Goal: Information Seeking & Learning: Learn about a topic

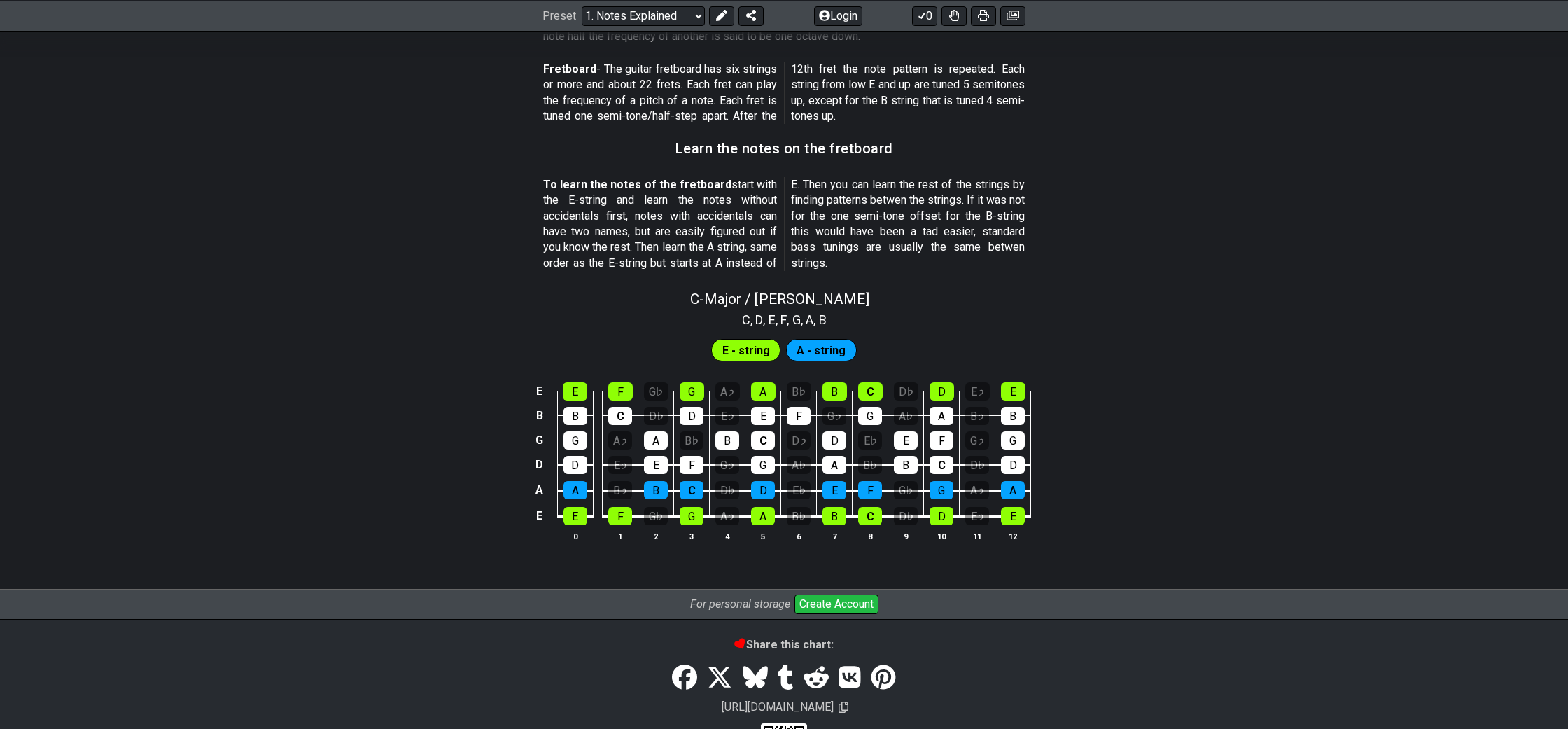
scroll to position [1158, 0]
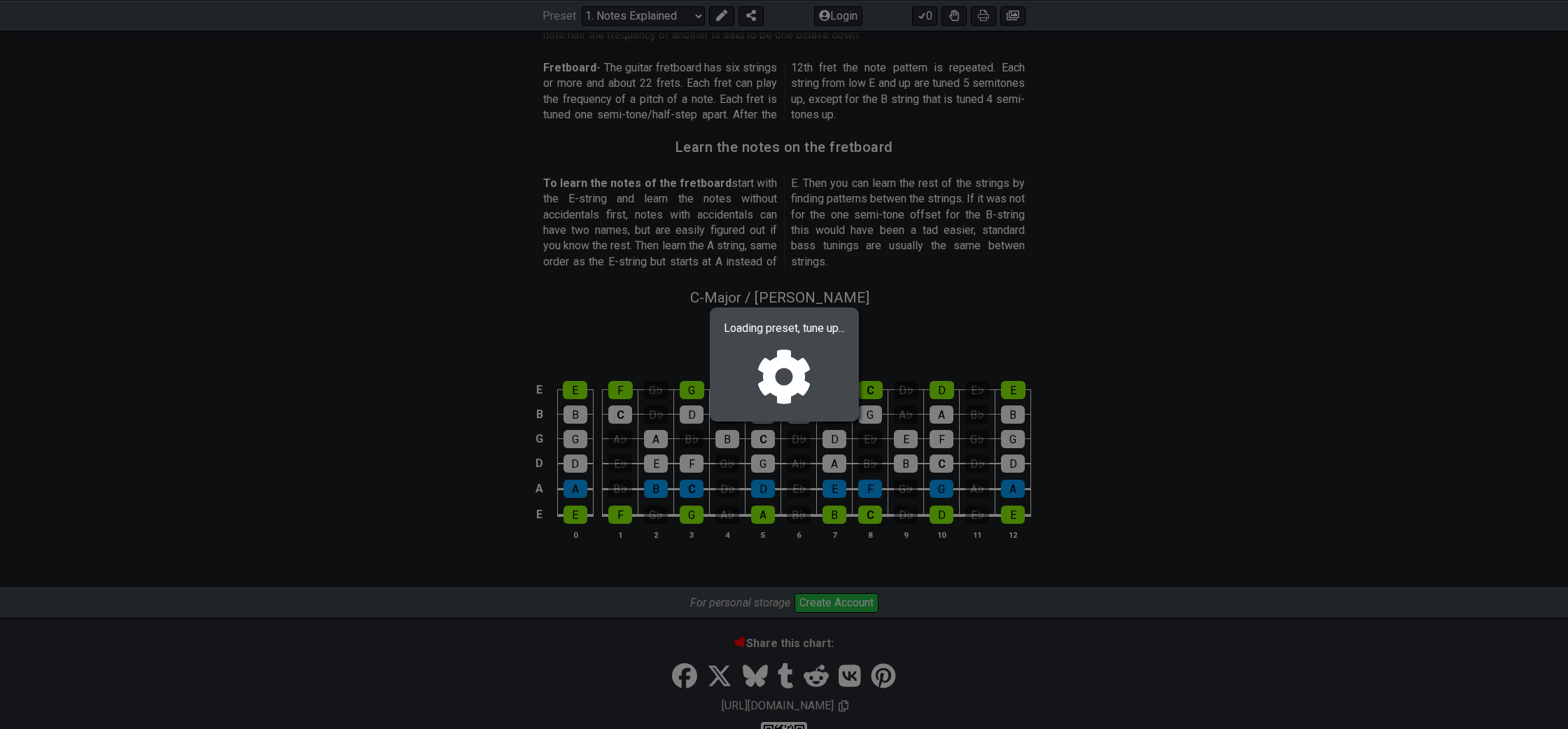
select select "/welcome"
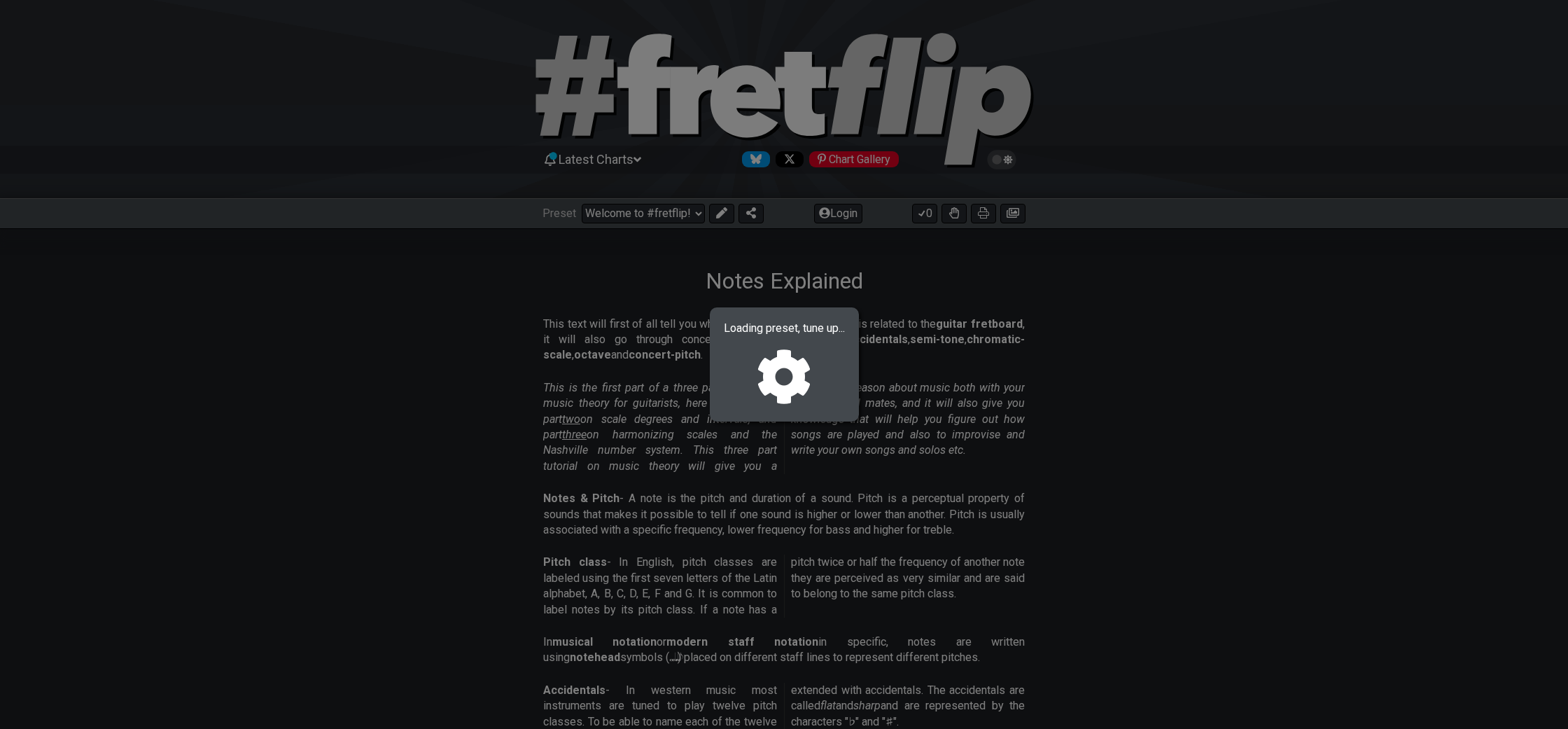
select select "C"
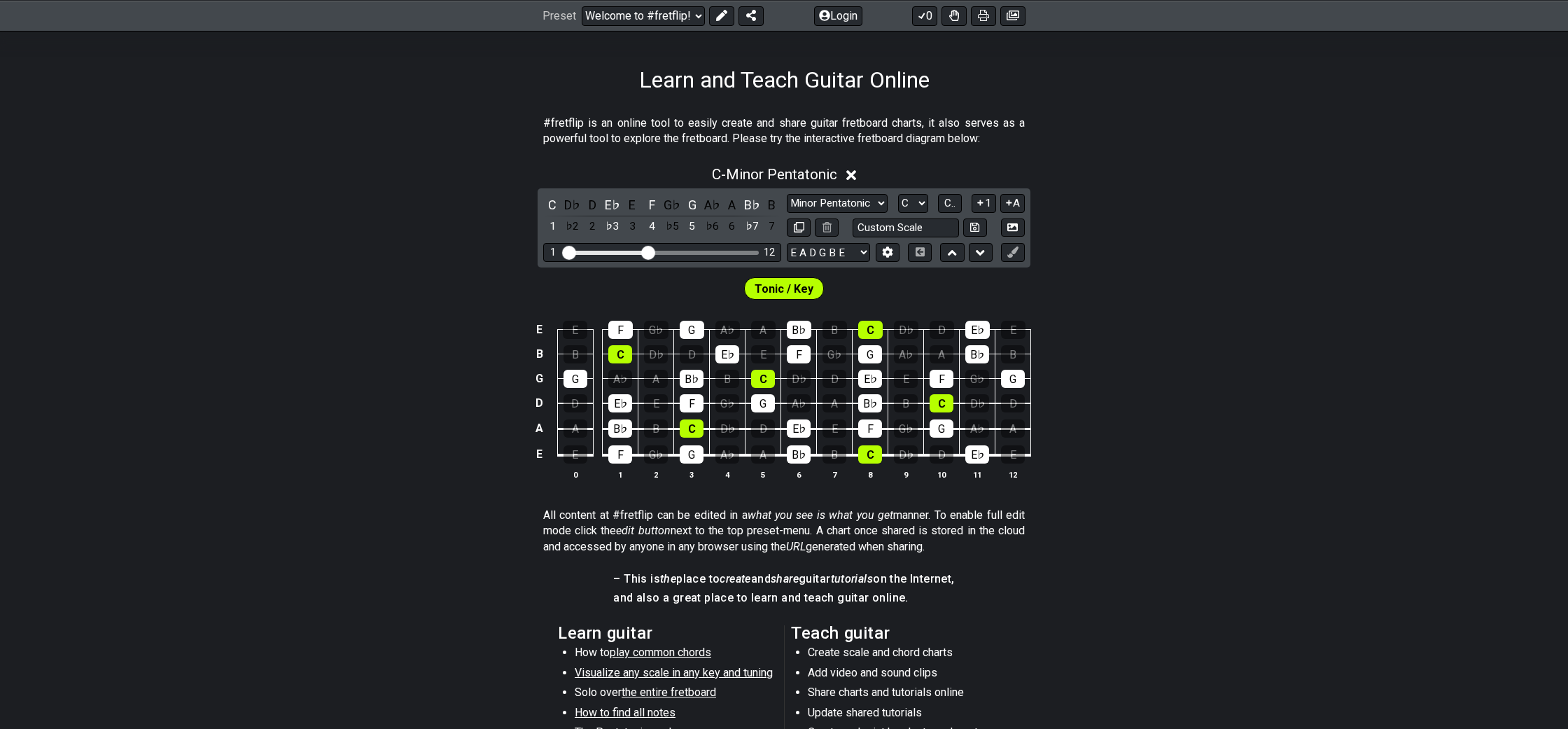
scroll to position [251, 0]
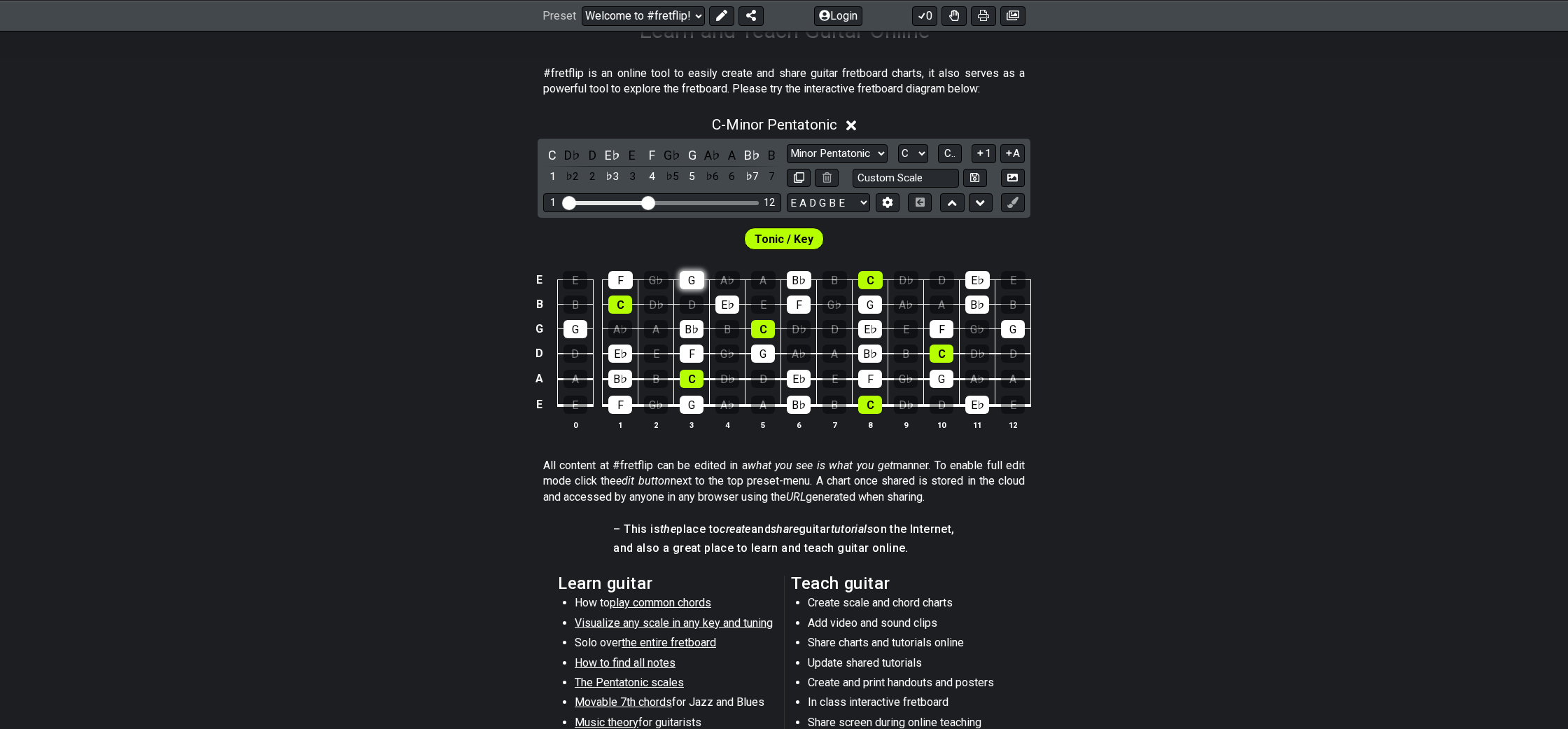
click at [697, 276] on div "G" at bounding box center [692, 280] width 24 height 18
click at [726, 299] on div "E♭" at bounding box center [726, 305] width 23 height 18
click at [714, 305] on td "B" at bounding box center [727, 317] width 36 height 24
click at [704, 280] on div "G" at bounding box center [692, 280] width 24 height 18
click at [698, 281] on div "G" at bounding box center [692, 280] width 24 height 18
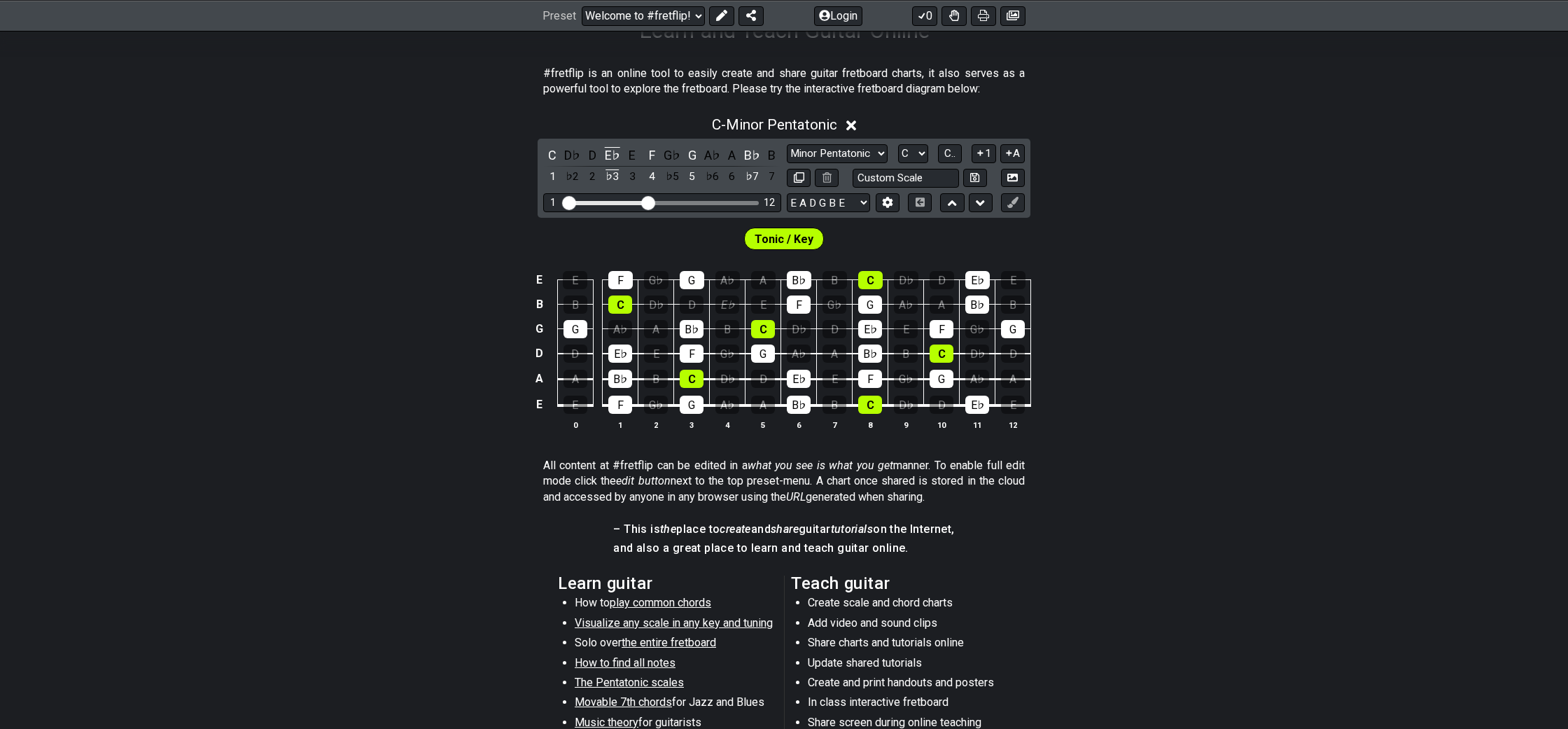
click at [714, 300] on td "E♭" at bounding box center [727, 293] width 36 height 24
click at [724, 307] on div "E♭" at bounding box center [726, 305] width 23 height 18
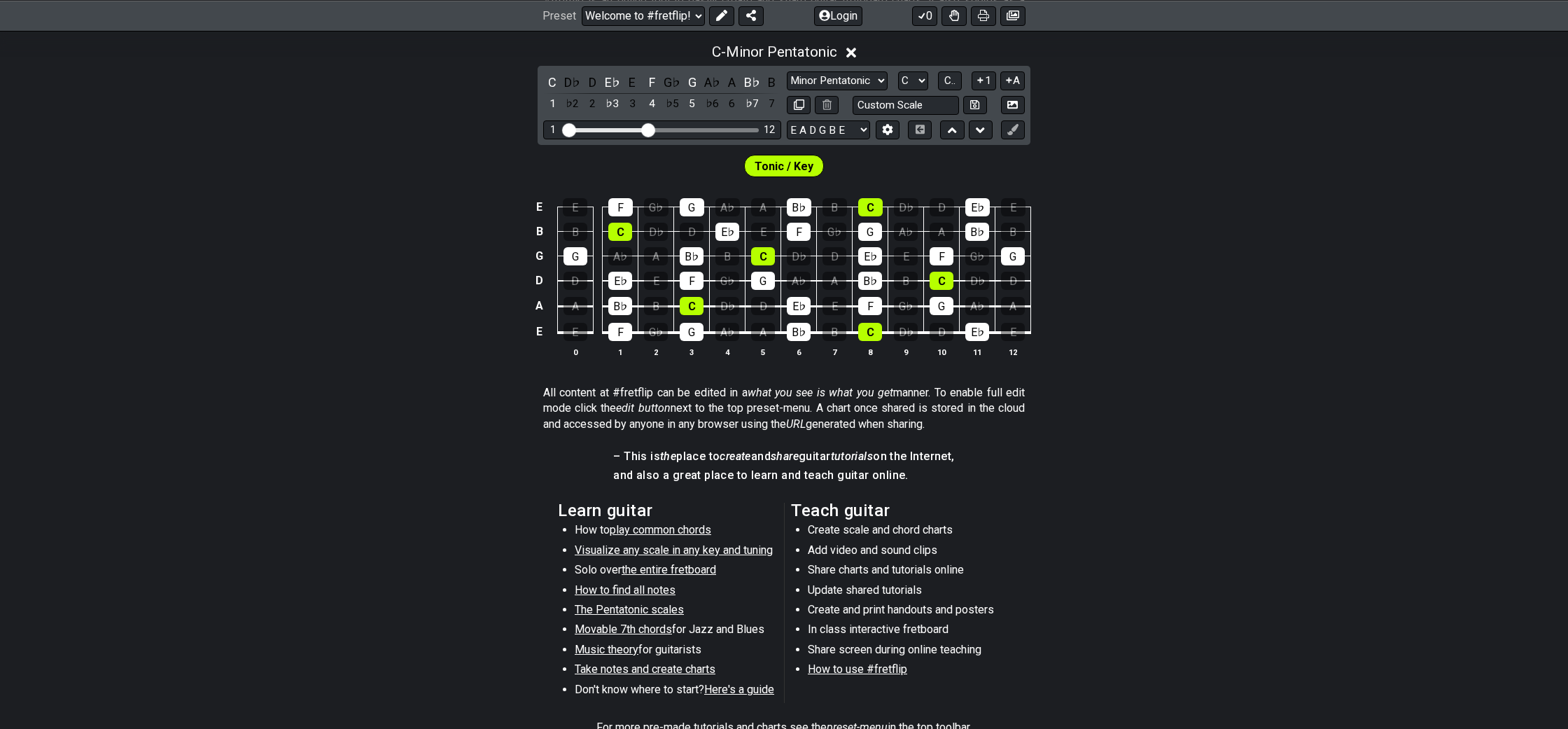
scroll to position [327, 0]
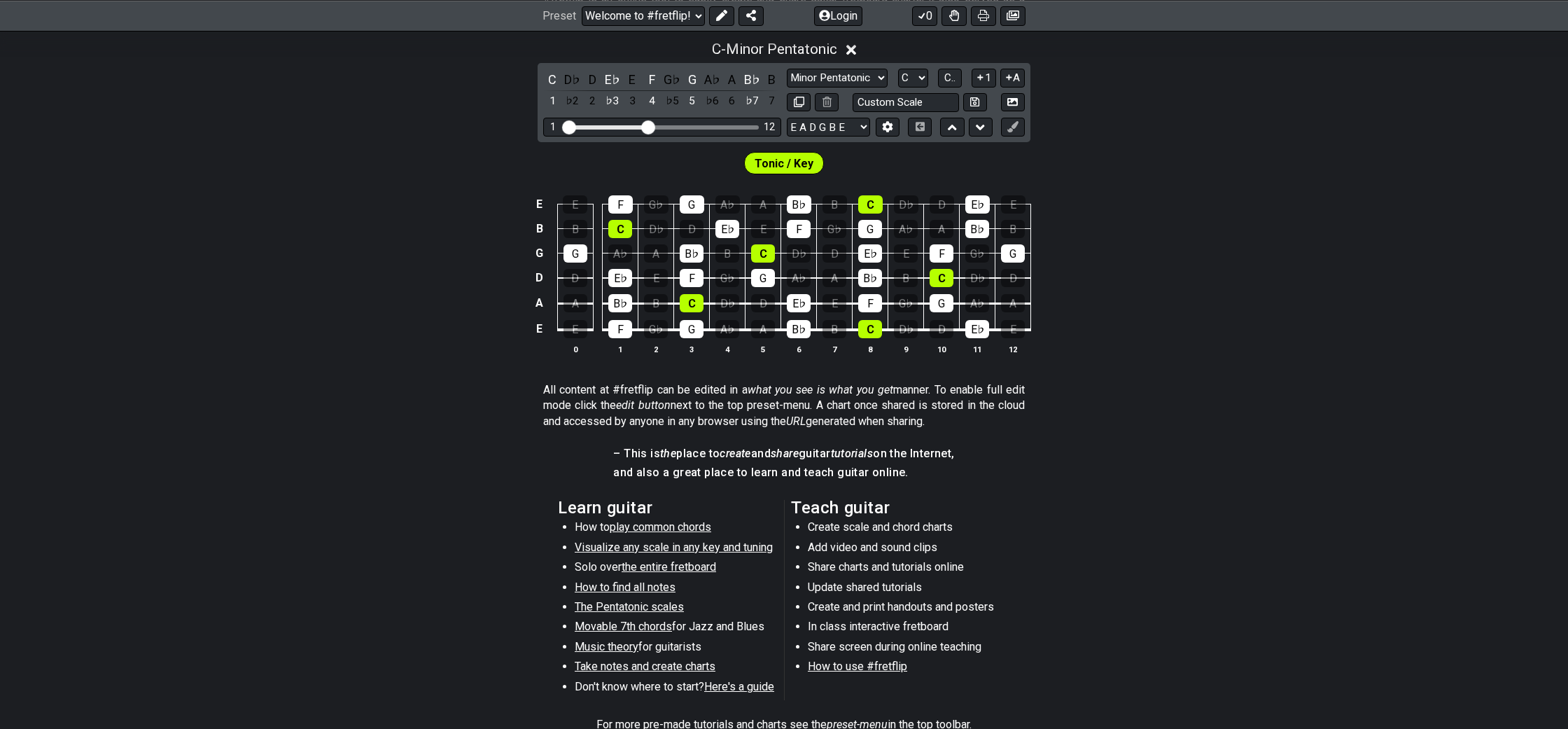
click at [786, 166] on span "Tonic / Key" at bounding box center [784, 163] width 59 height 20
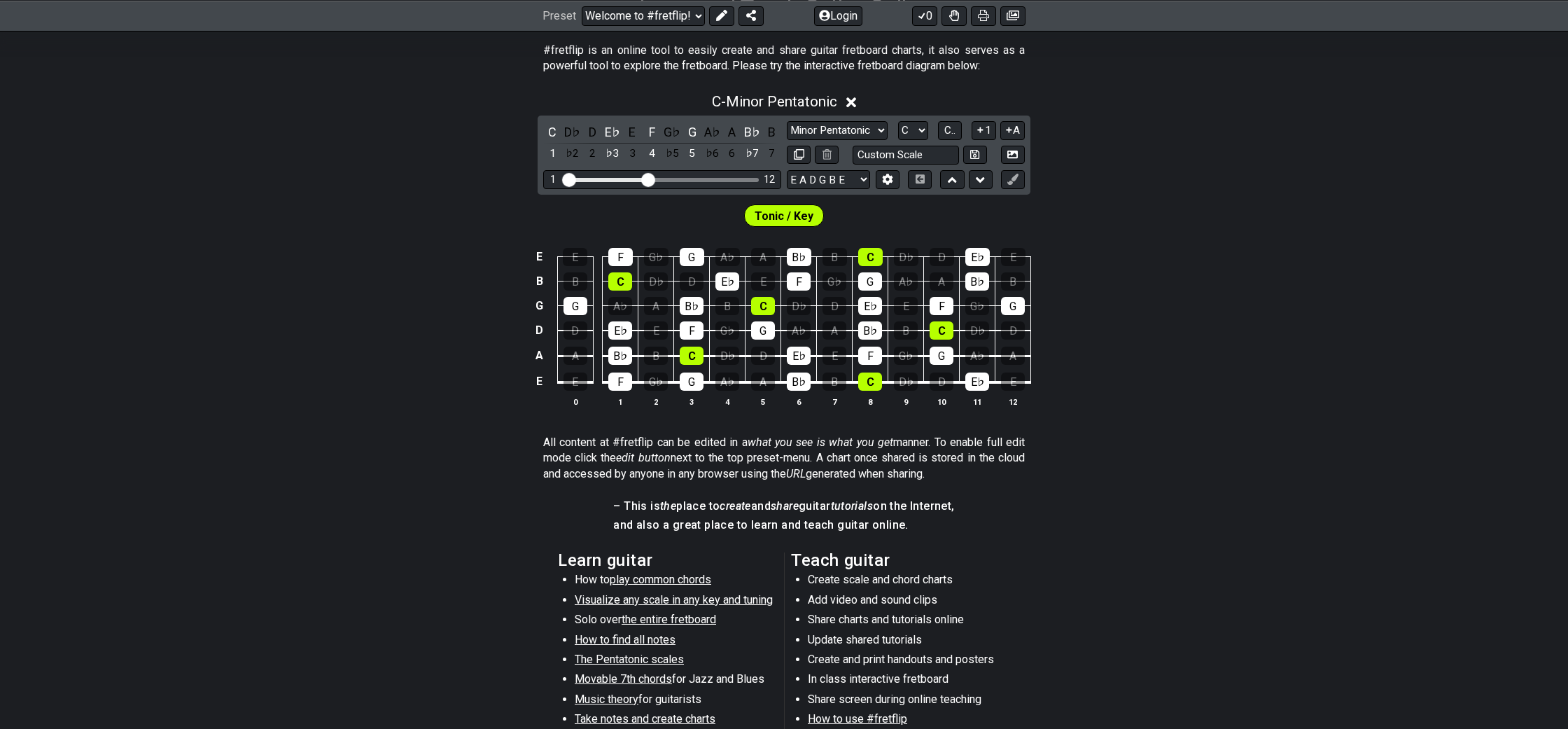
scroll to position [227, 0]
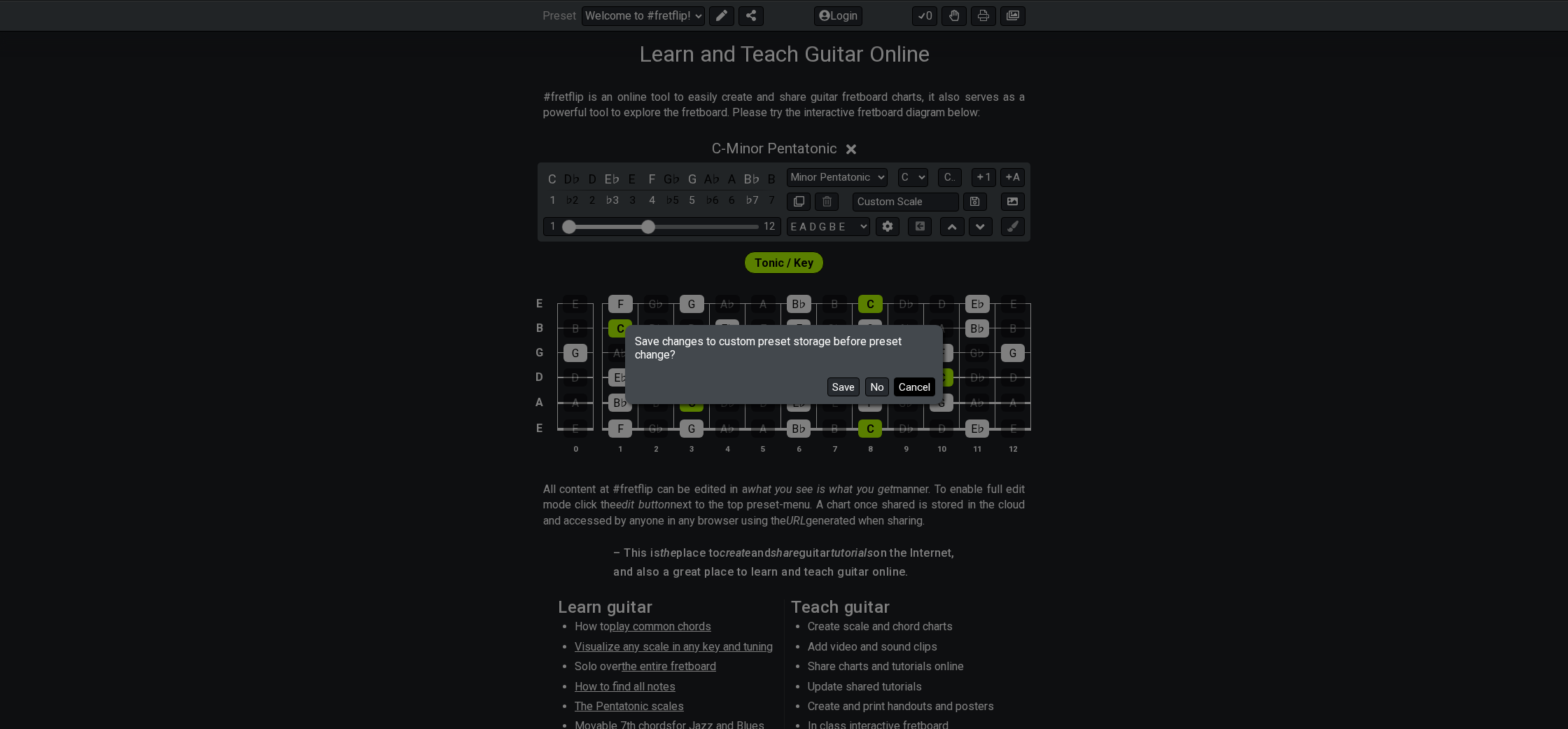
click at [905, 385] on button "Cancel" at bounding box center [914, 386] width 42 height 19
click at [873, 387] on button "No" at bounding box center [876, 386] width 23 height 19
select select "/musical-notes-explained"
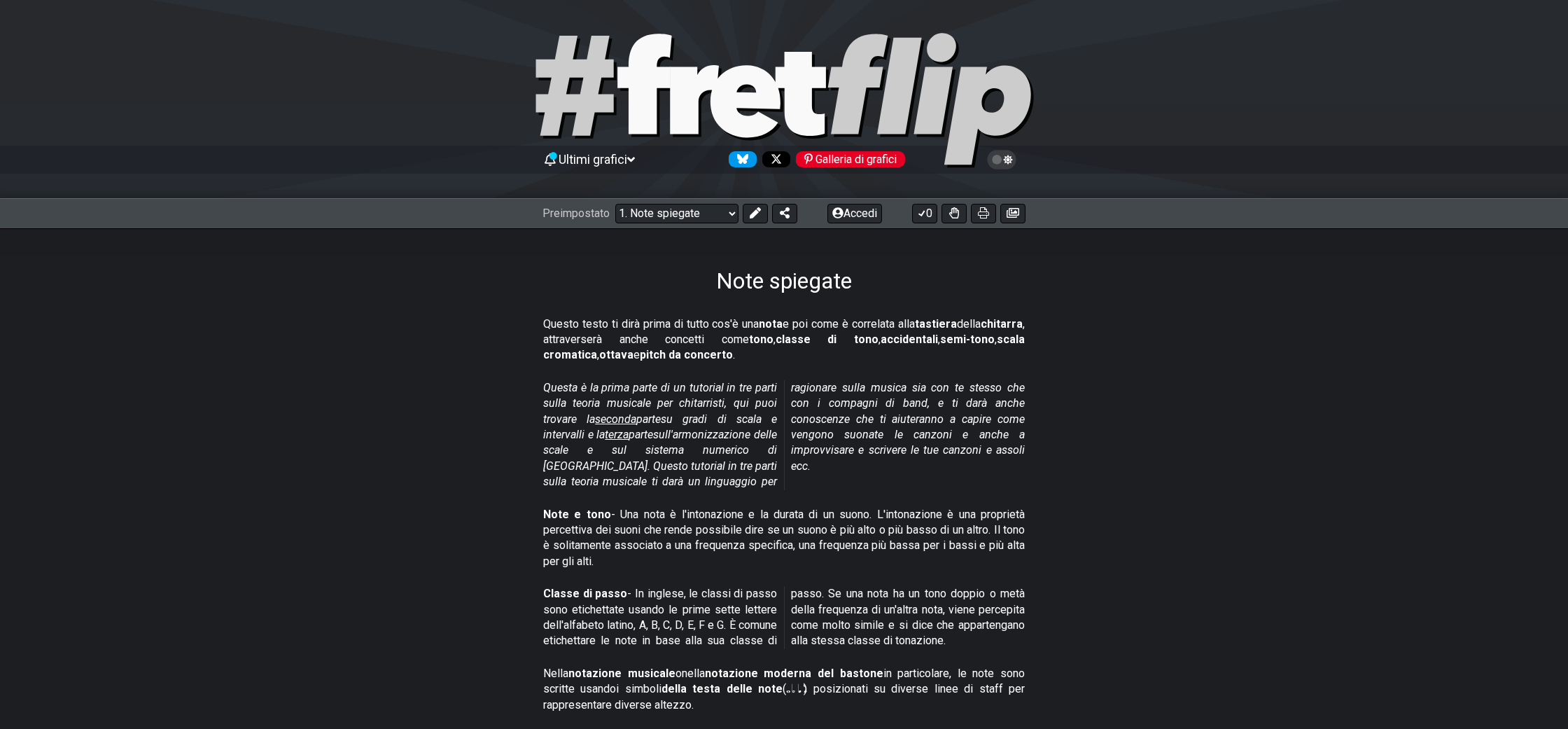
drag, startPoint x: 651, startPoint y: 323, endPoint x: 720, endPoint y: 324, distance: 69.0
click at [720, 324] on p "Questo testo ti dirà prima di tutto cos'è una nota e poi come è correlata alla …" at bounding box center [784, 340] width 482 height 47
drag, startPoint x: 717, startPoint y: 318, endPoint x: 773, endPoint y: 344, distance: 61.7
click at [773, 344] on p "Questo testo ti dirà prima di tutto cos'è una nota e poi come è correlata alla …" at bounding box center [784, 340] width 482 height 47
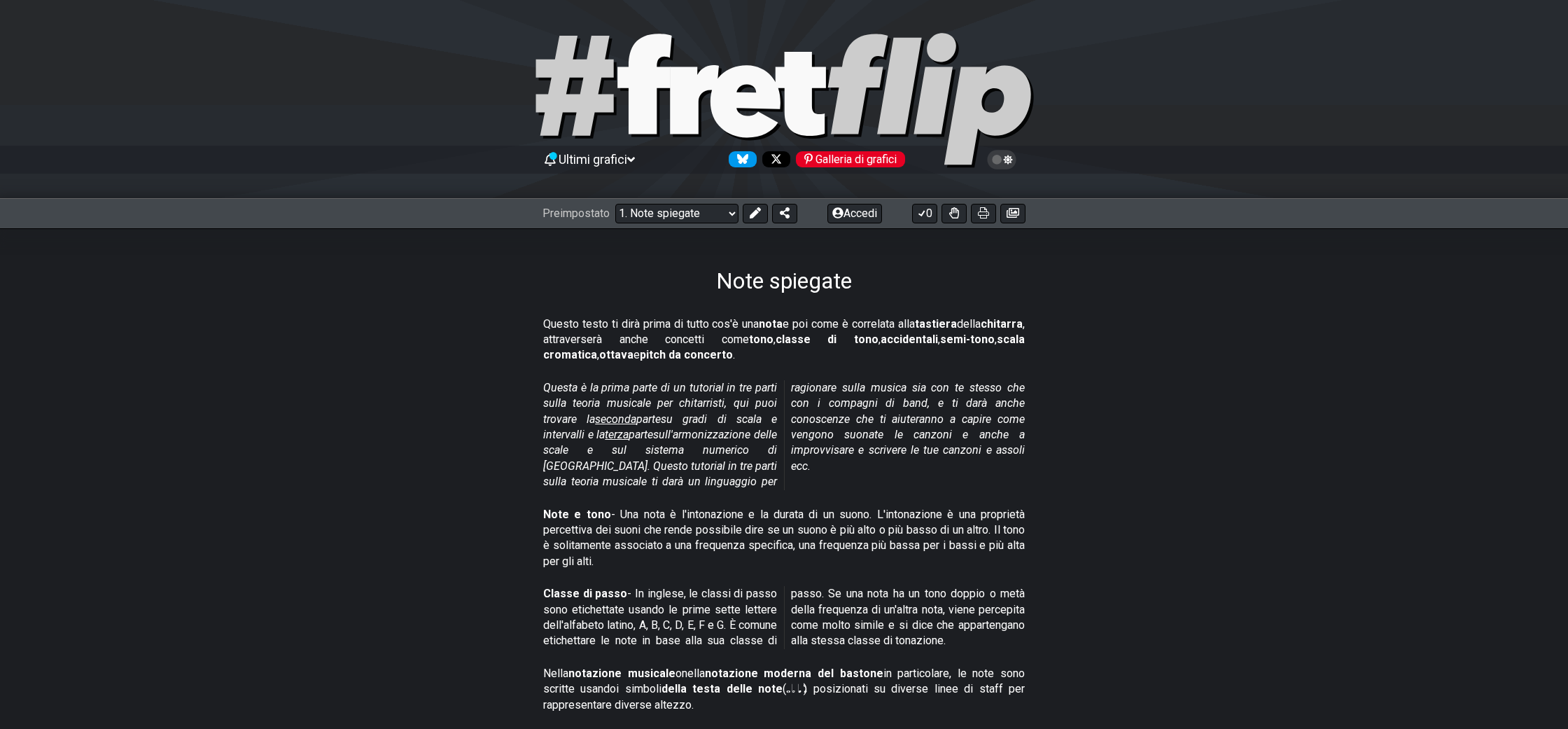
drag, startPoint x: 773, startPoint y: 344, endPoint x: 657, endPoint y: 324, distance: 117.7
click at [773, 344] on strong "tono" at bounding box center [761, 339] width 24 height 14
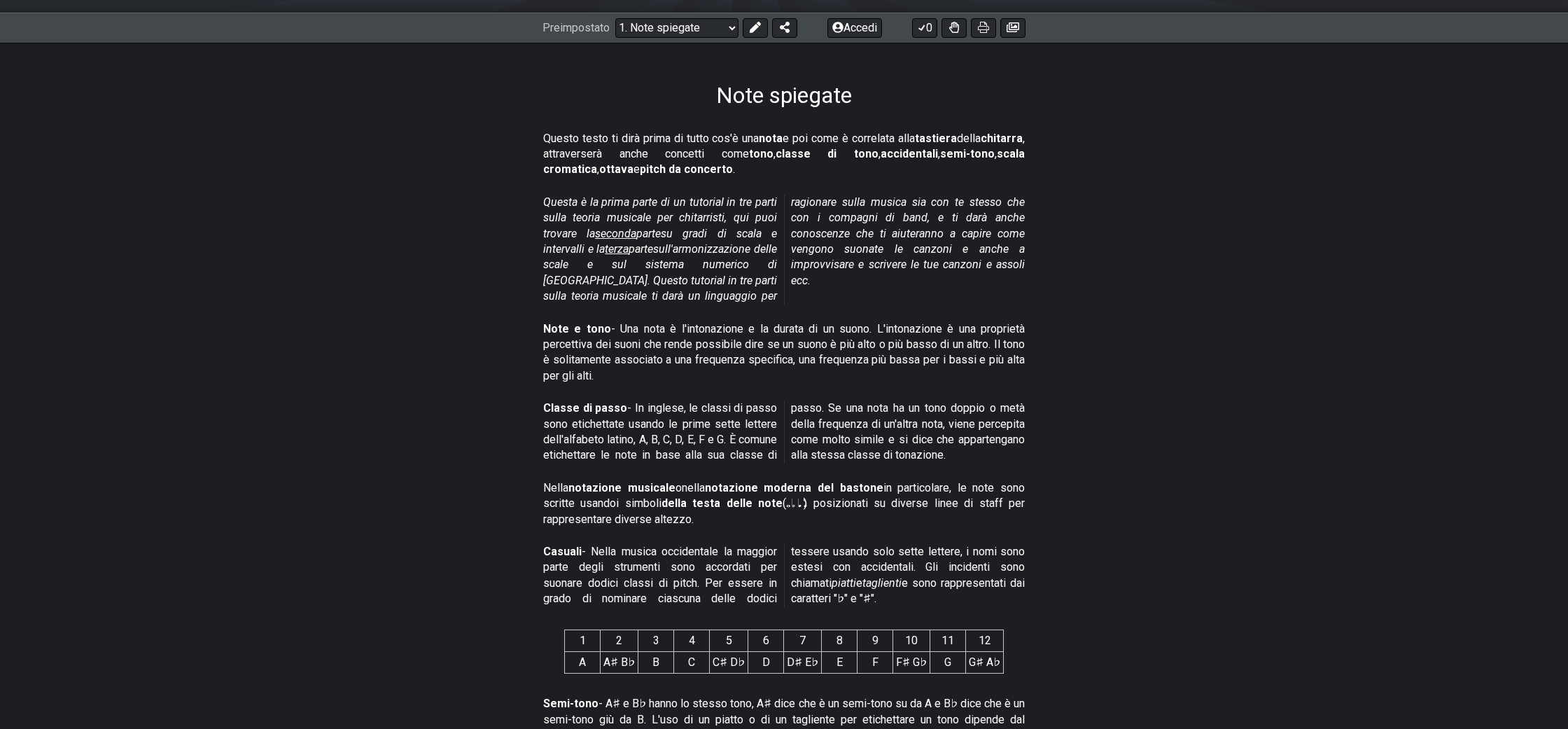
scroll to position [189, 0]
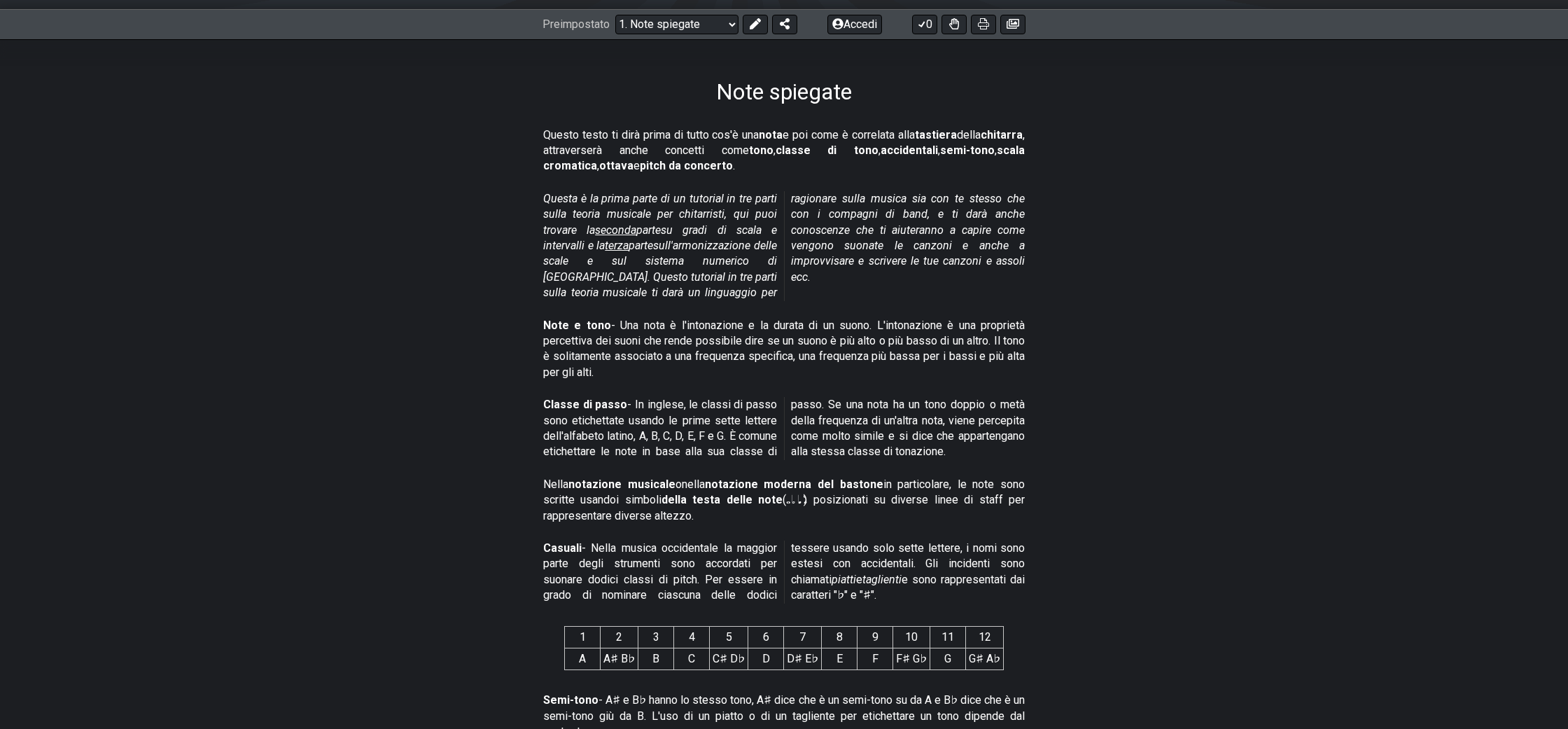
drag, startPoint x: 697, startPoint y: 309, endPoint x: 840, endPoint y: 310, distance: 143.0
click at [840, 318] on p "Note e tono - Una nota è l'intonazione e la durata di un suono. L'intonazione è…" at bounding box center [784, 349] width 482 height 63
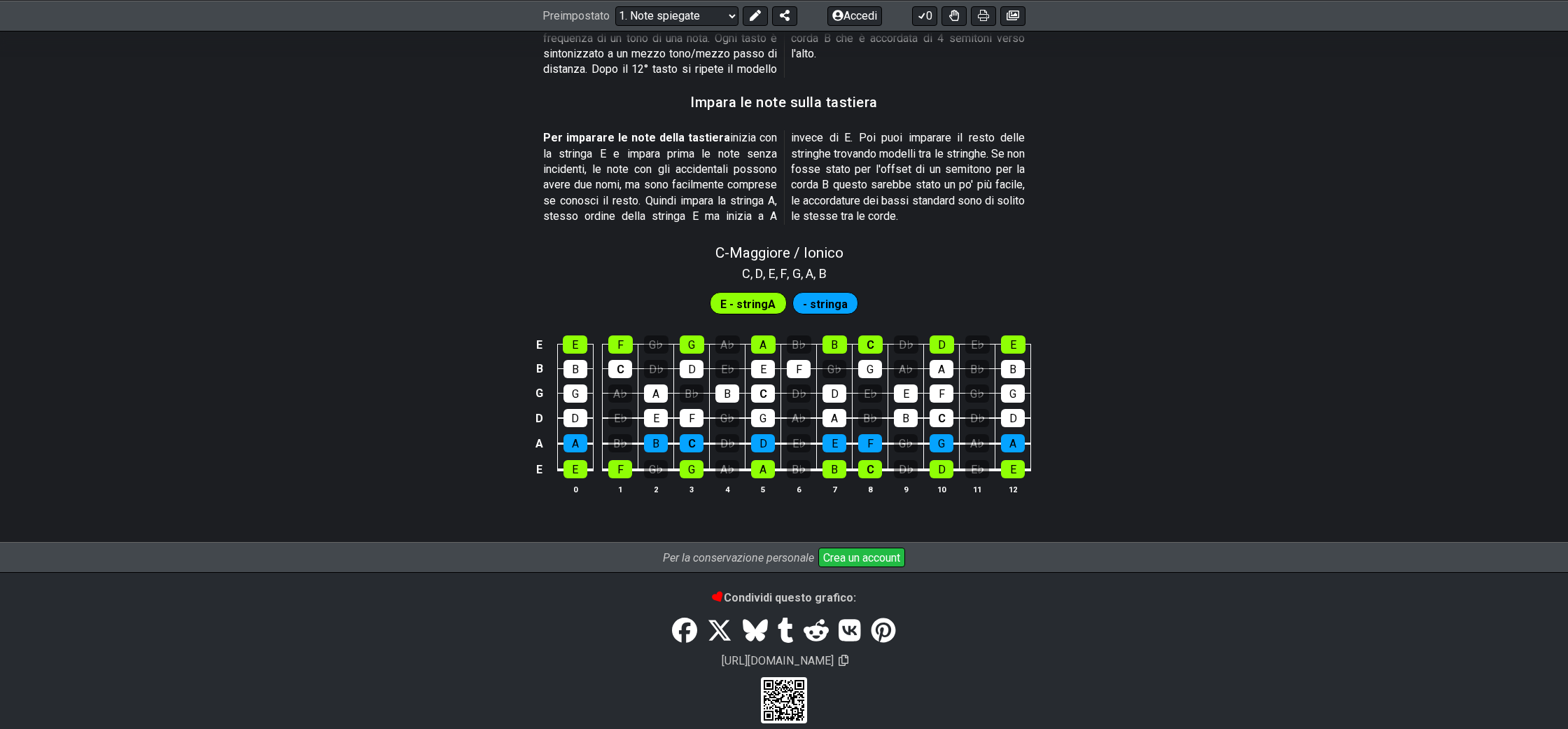
scroll to position [1297, 0]
